Goal: Transaction & Acquisition: Book appointment/travel/reservation

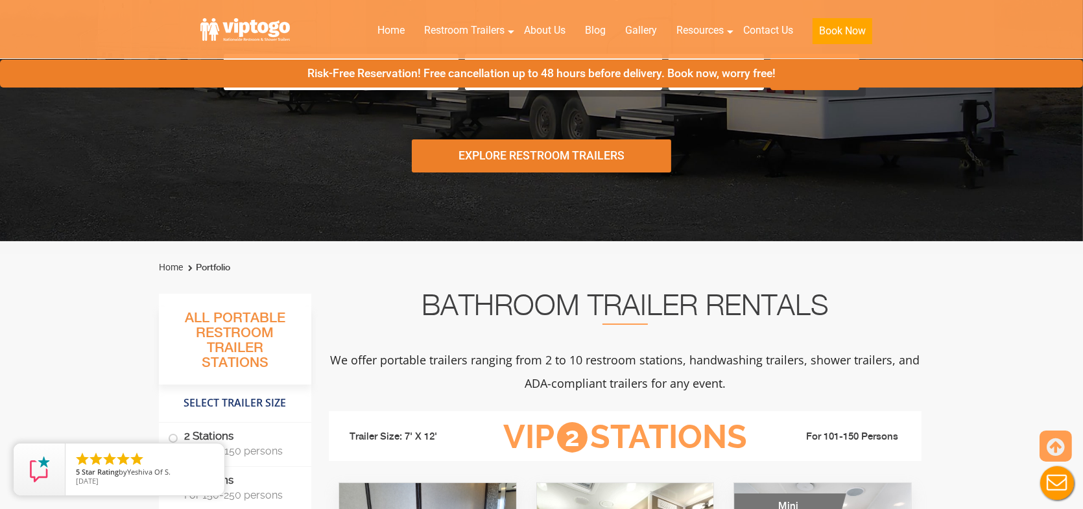
scroll to position [259, 0]
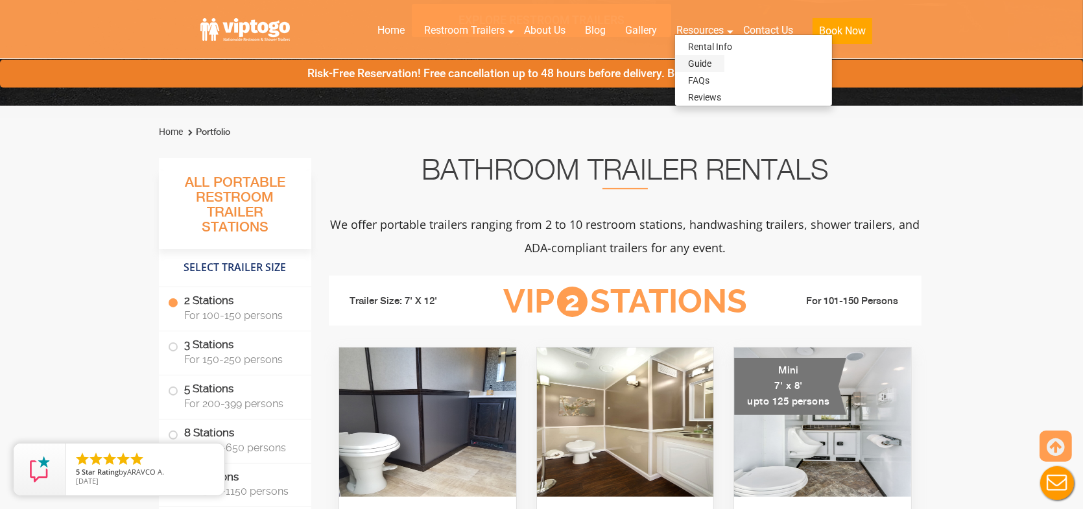
scroll to position [65, 0]
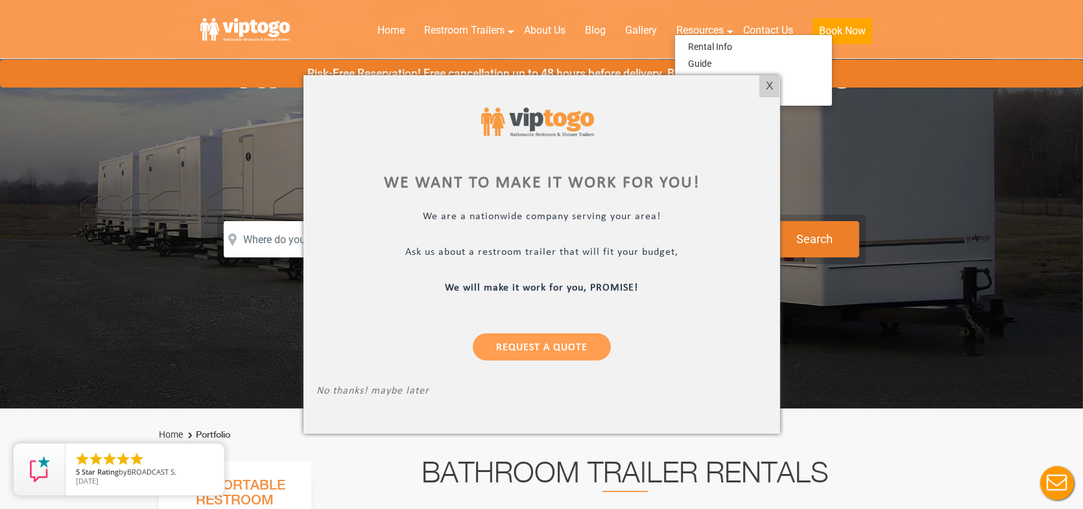
click at [771, 91] on div "X" at bounding box center [770, 86] width 20 height 22
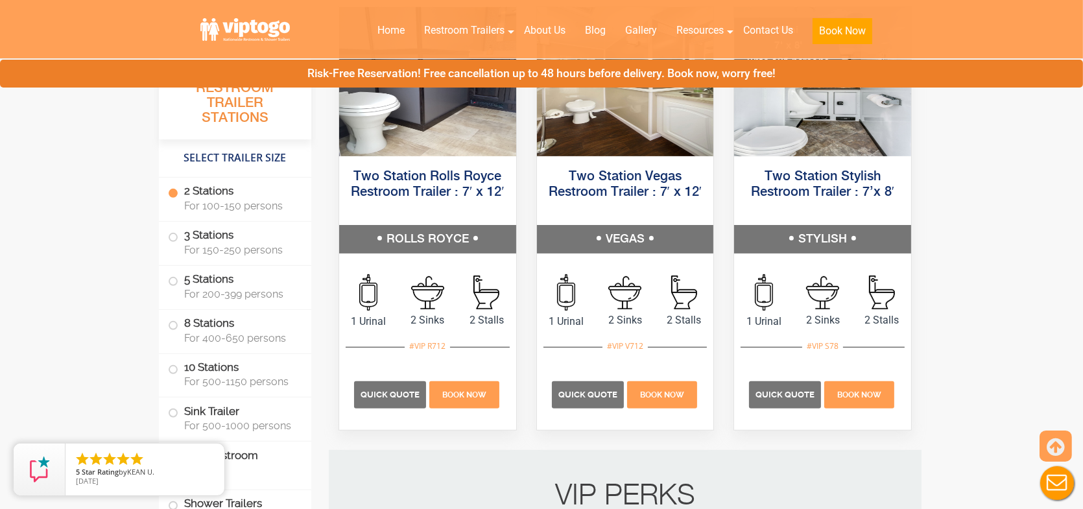
scroll to position [713, 0]
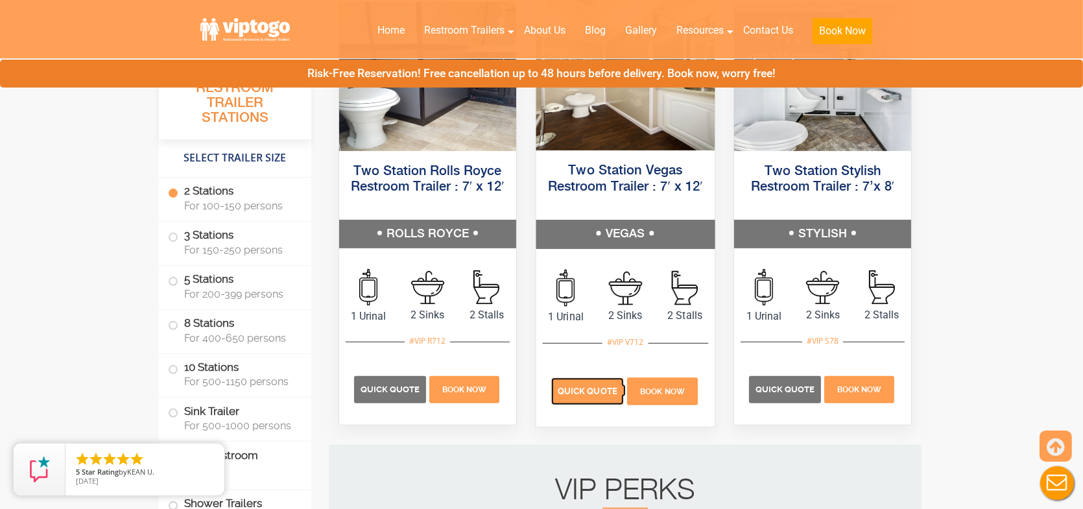
click at [593, 397] on p "Quick Quote" at bounding box center [587, 391] width 73 height 27
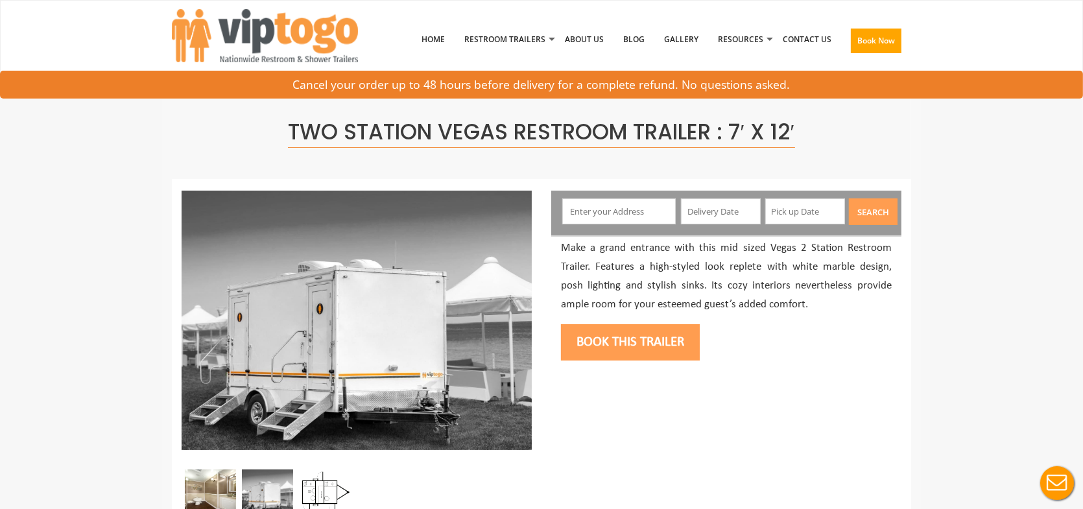
click at [608, 214] on input "text" at bounding box center [619, 211] width 114 height 26
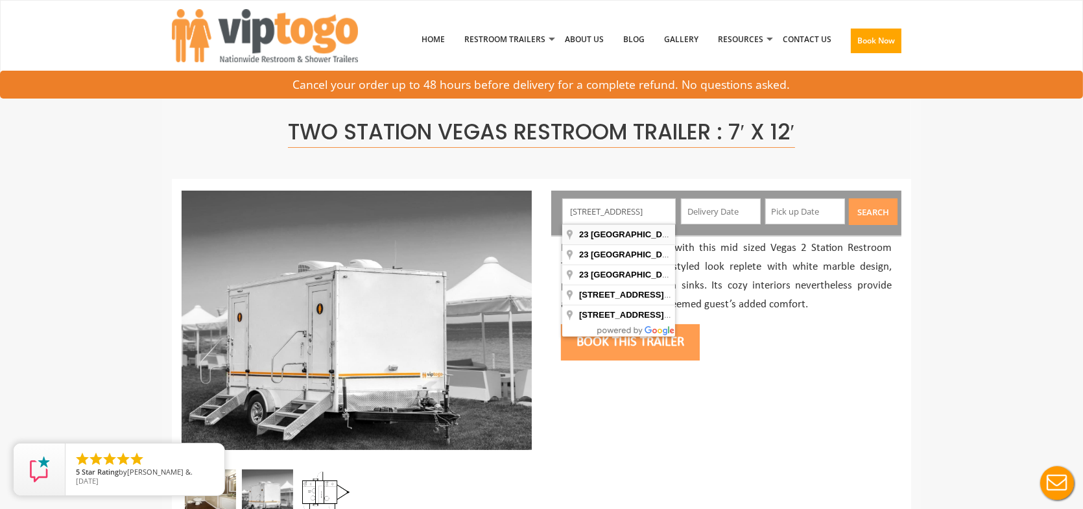
type input "23 West 23rd Street, New York, NY, USA"
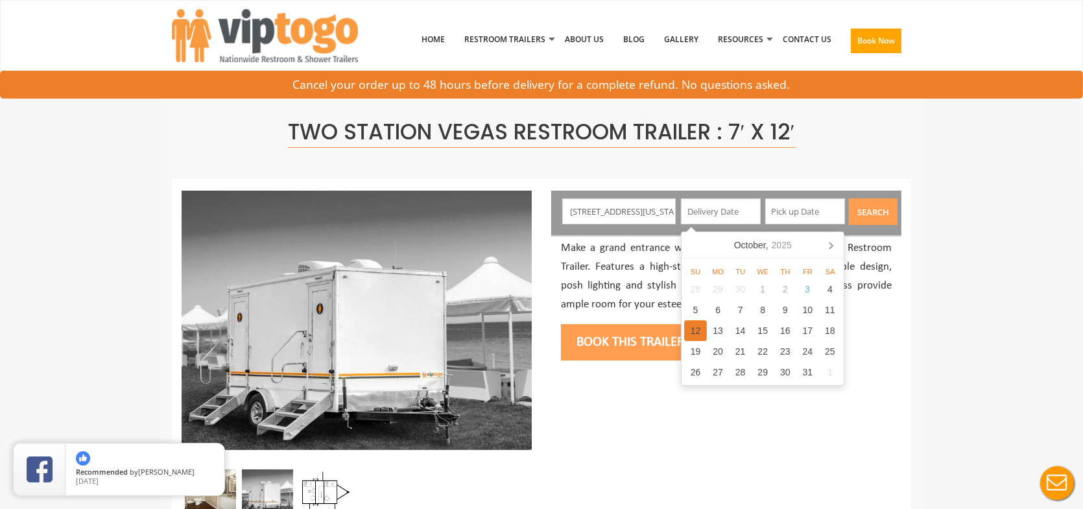
click at [696, 333] on div "12" at bounding box center [695, 330] width 23 height 21
type input "[DATE]"
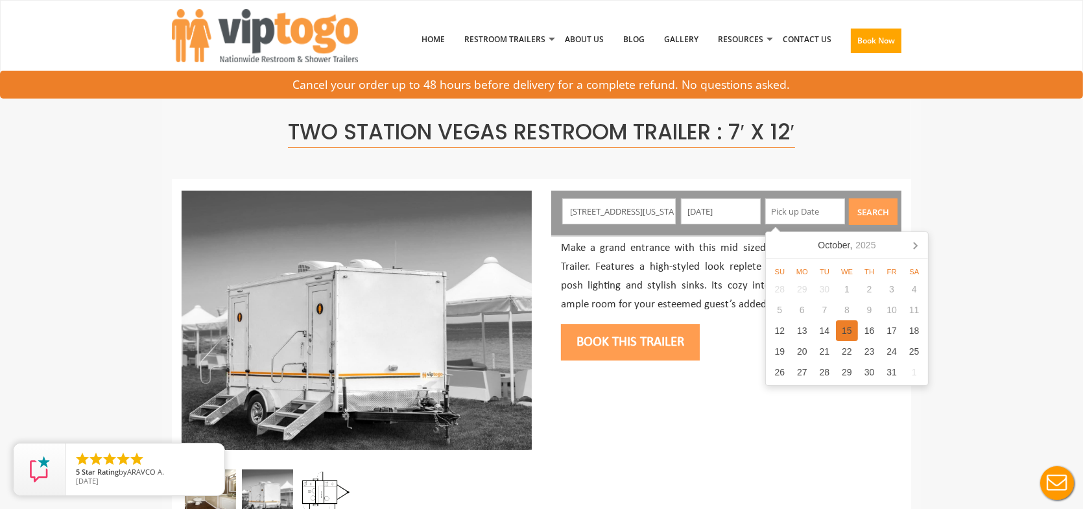
click at [846, 333] on div "15" at bounding box center [847, 330] width 23 height 21
type input "[DATE]"
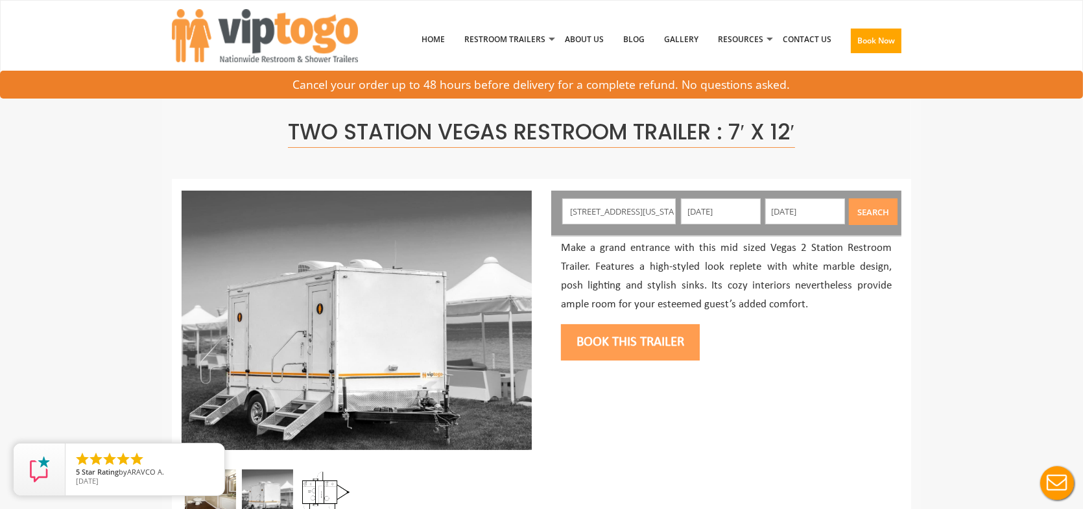
click at [874, 211] on button "Search" at bounding box center [873, 211] width 49 height 27
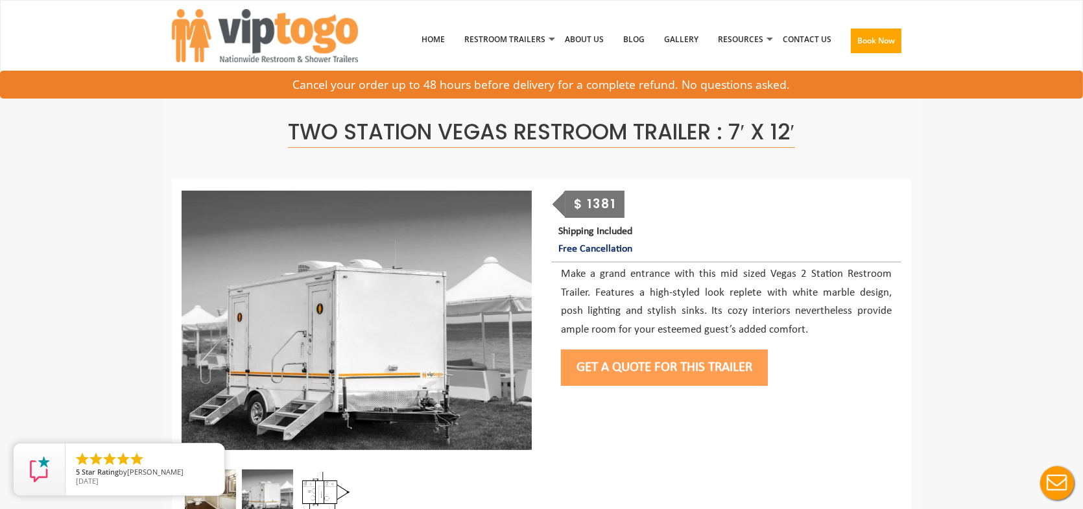
click at [650, 369] on button "Get a Quote for this Trailer" at bounding box center [664, 368] width 207 height 36
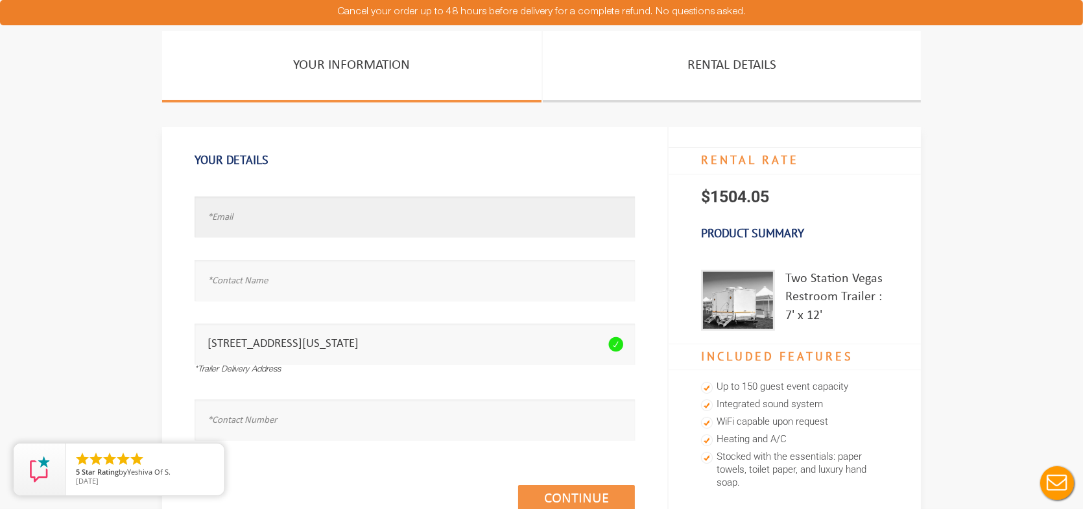
click at [303, 213] on input "text" at bounding box center [415, 217] width 440 height 41
type input "test@test.com"
type input "test"
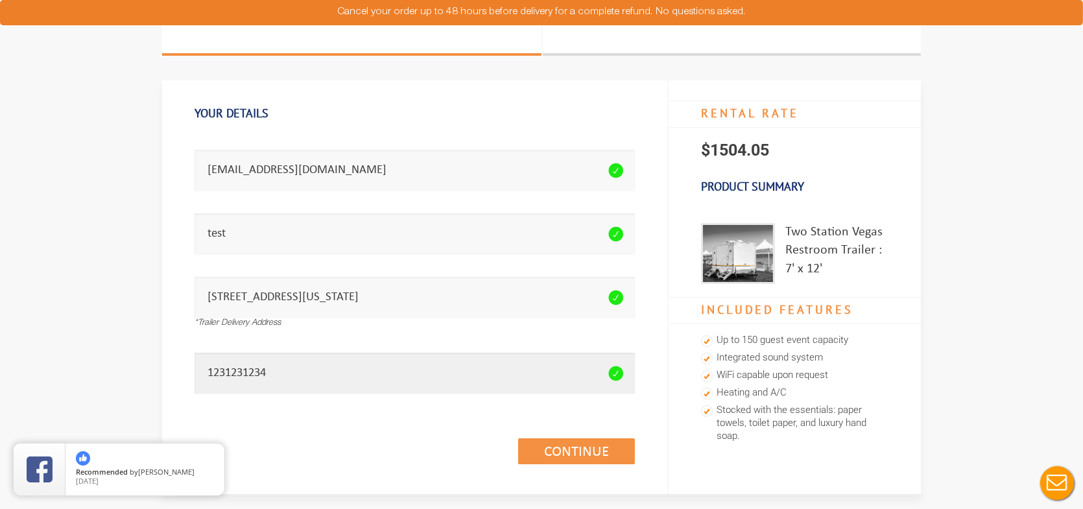
scroll to position [65, 0]
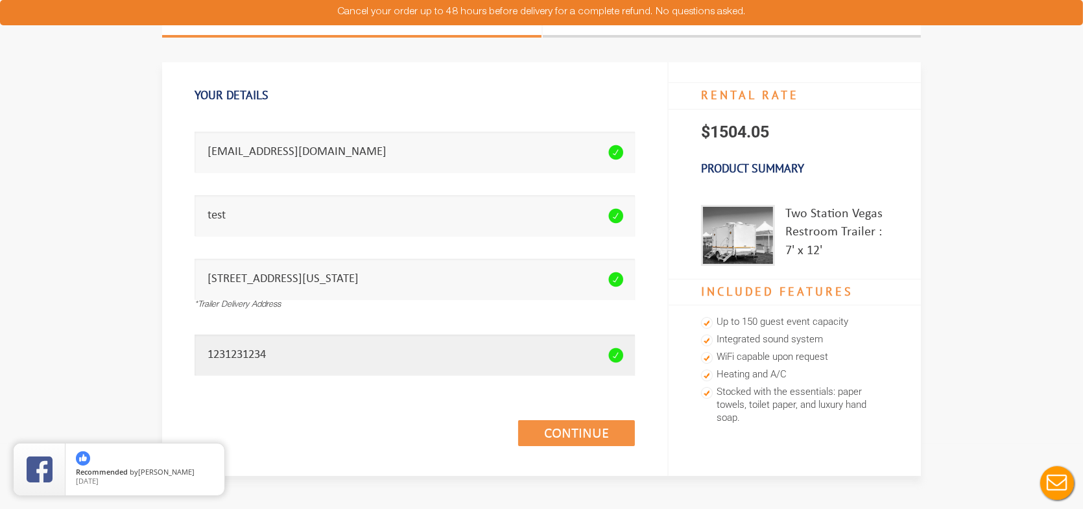
type input "1231231234"
click at [579, 418] on div "Continue (1/3)" at bounding box center [415, 419] width 440 height 75
click at [571, 428] on link "Continue (1/3)" at bounding box center [576, 433] width 117 height 26
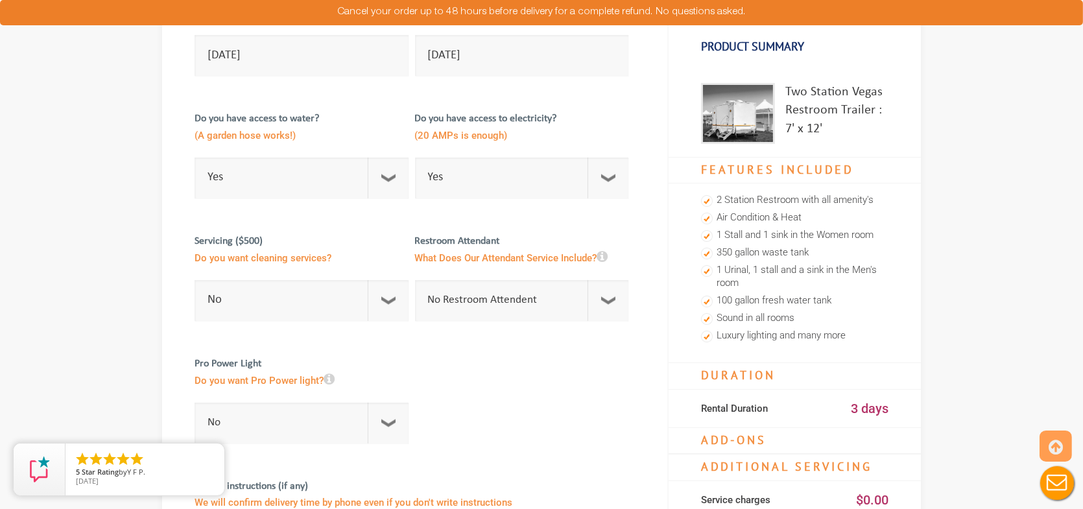
scroll to position [195, 0]
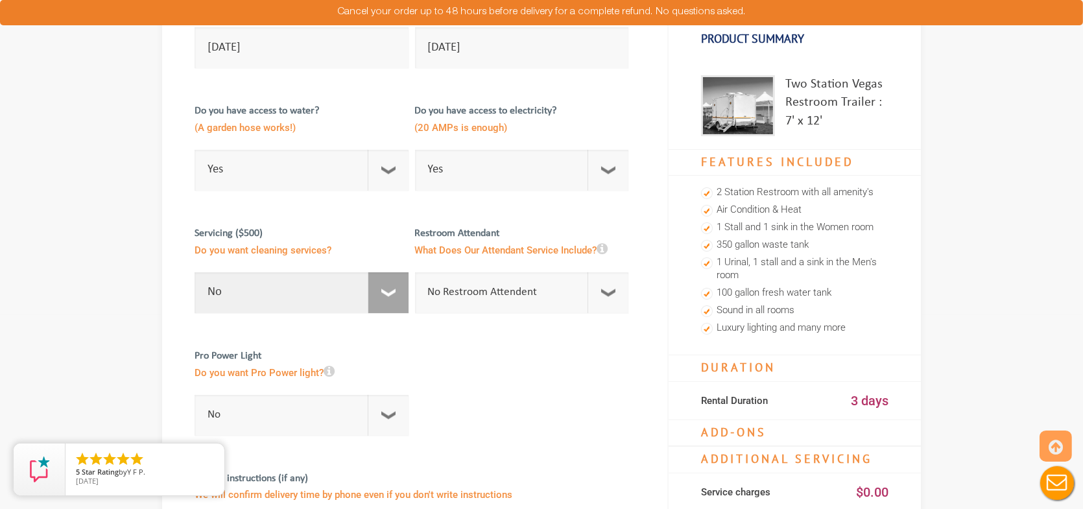
click at [379, 292] on select "No 1 Per Week 2 Per Week 3 Per Week 4 Per Week 5 Per Week 5+" at bounding box center [302, 292] width 214 height 41
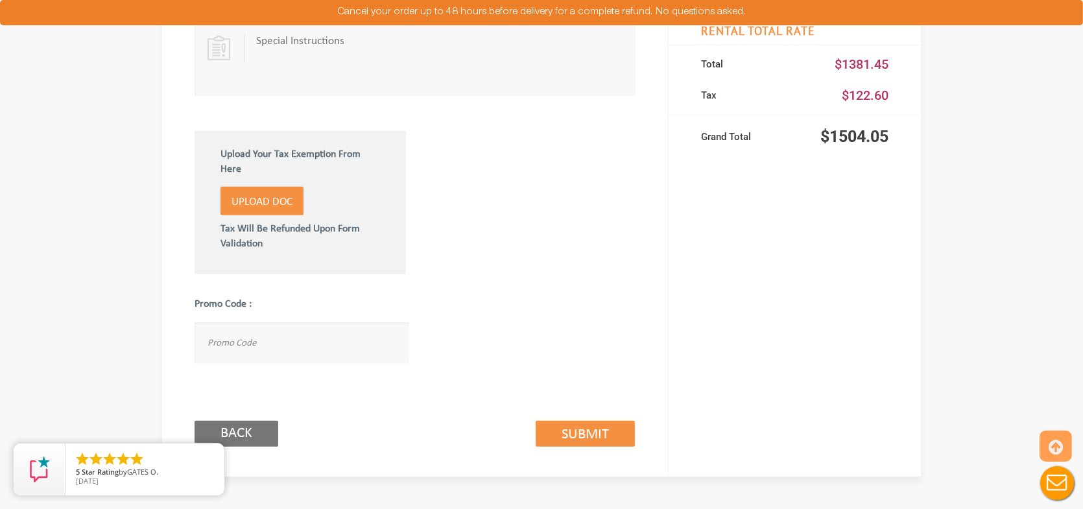
scroll to position [645, 0]
